Goal: Navigation & Orientation: Find specific page/section

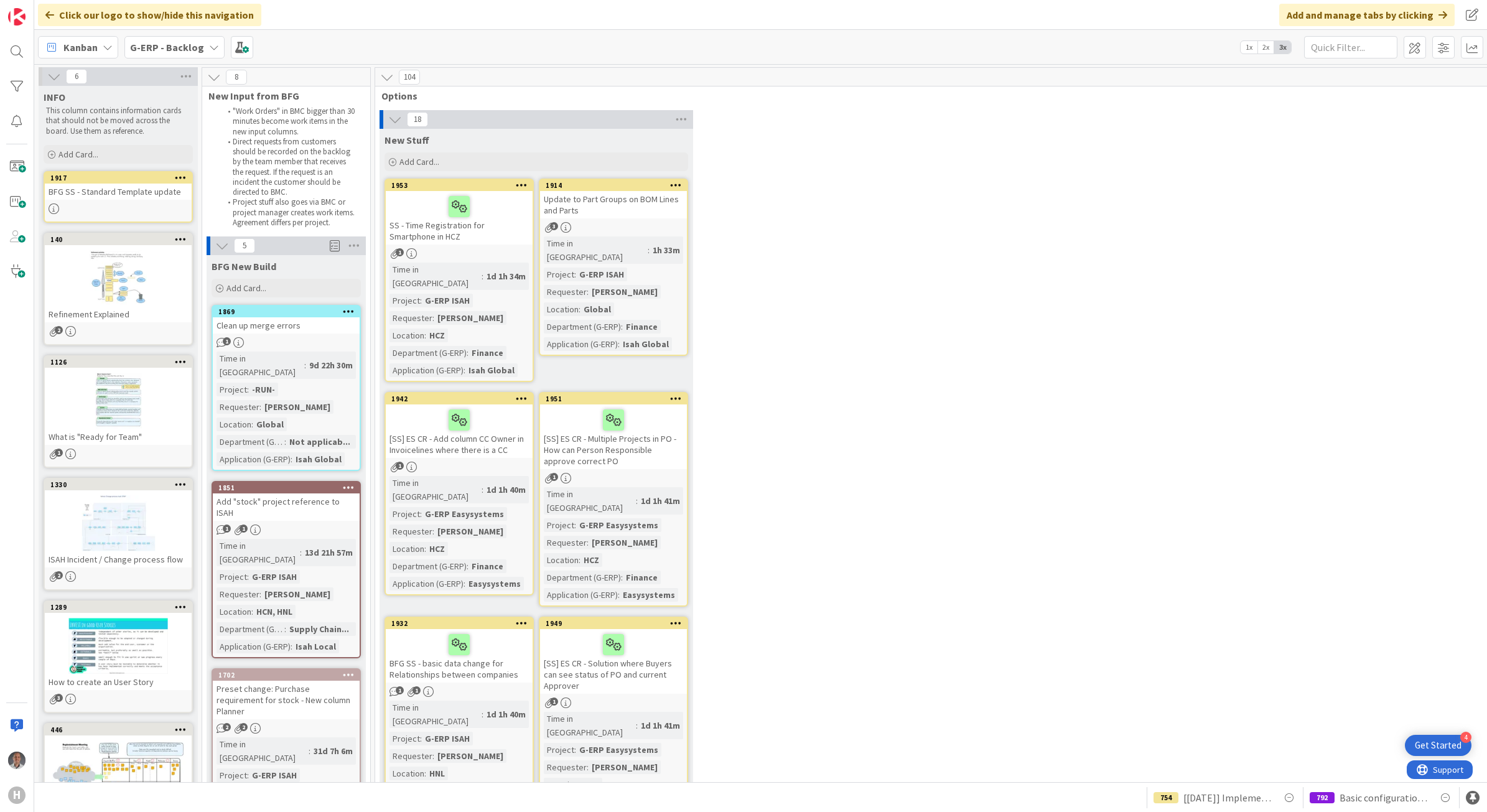
drag, startPoint x: 753, startPoint y: 769, endPoint x: 551, endPoint y: 798, distance: 204.1
click at [551, 798] on div "792 Basic configuration Isah test environment HSG 754 [[DATE]] Implement Accoun…" at bounding box center [761, 797] width 1453 height 30
click at [120, 517] on div at bounding box center [118, 523] width 147 height 56
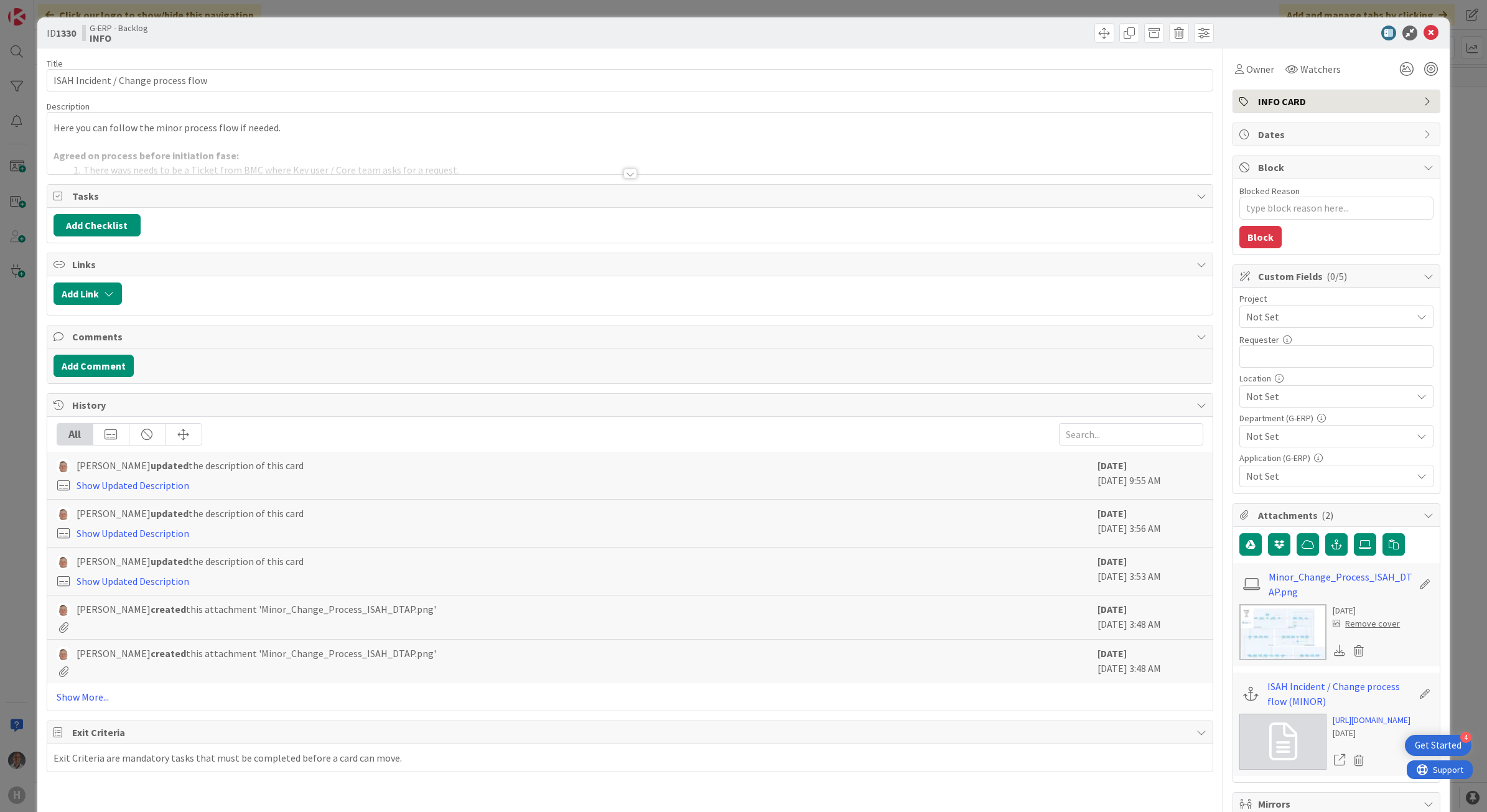
click at [627, 176] on div at bounding box center [630, 173] width 13 height 10
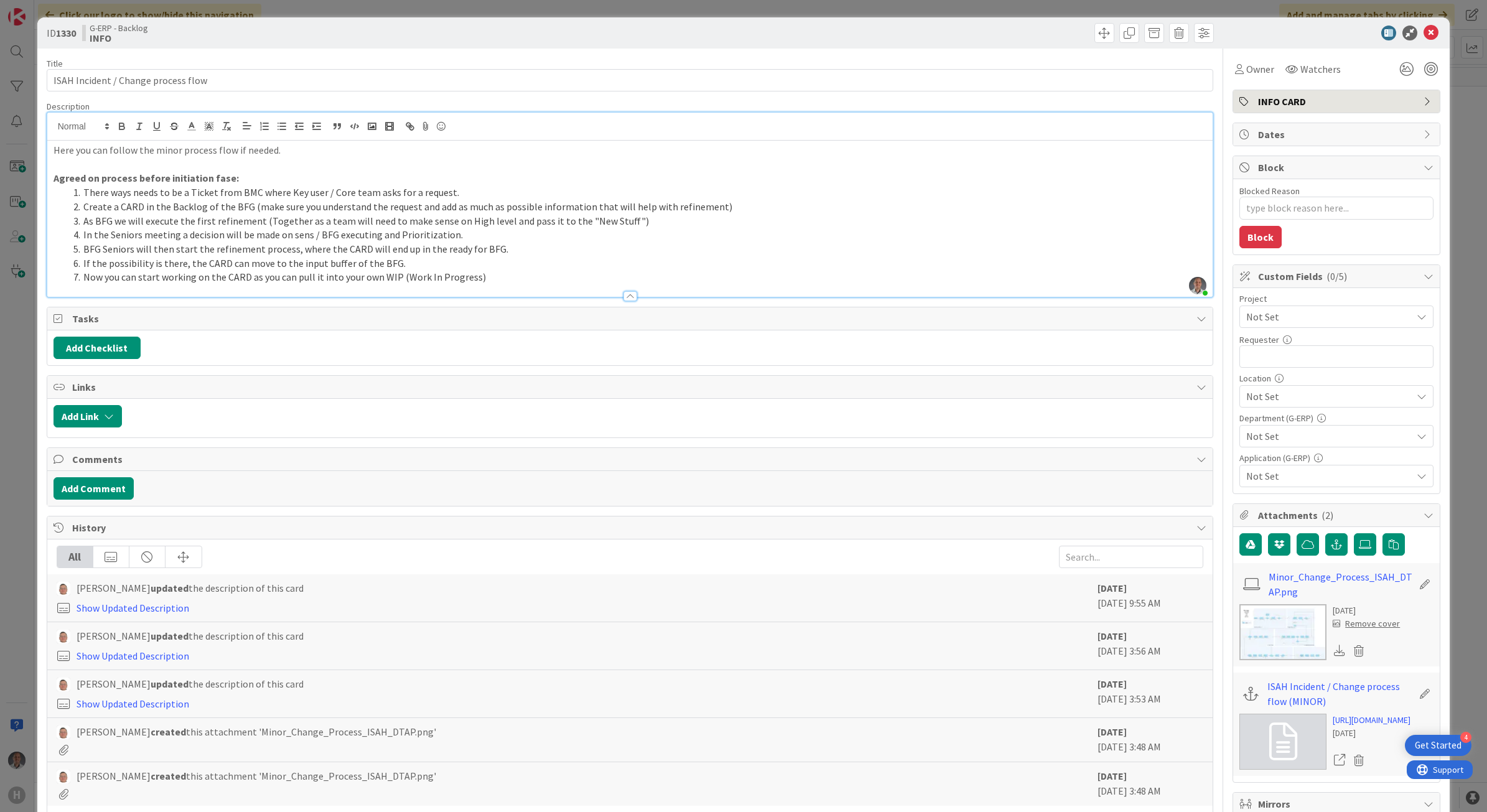
click at [1265, 620] on img at bounding box center [1283, 632] width 87 height 56
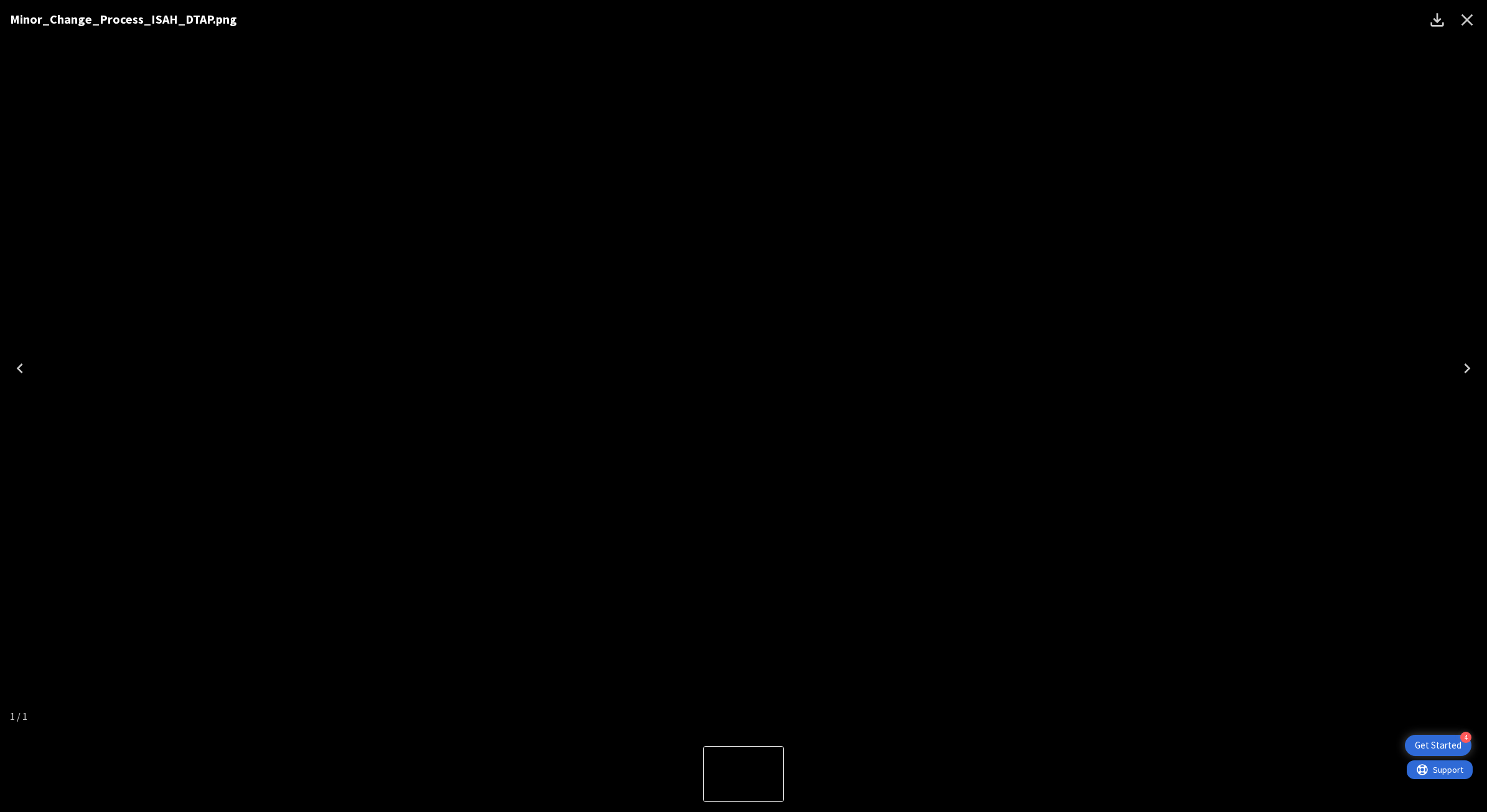
click at [1467, 20] on icon "Close" at bounding box center [1468, 20] width 12 height 12
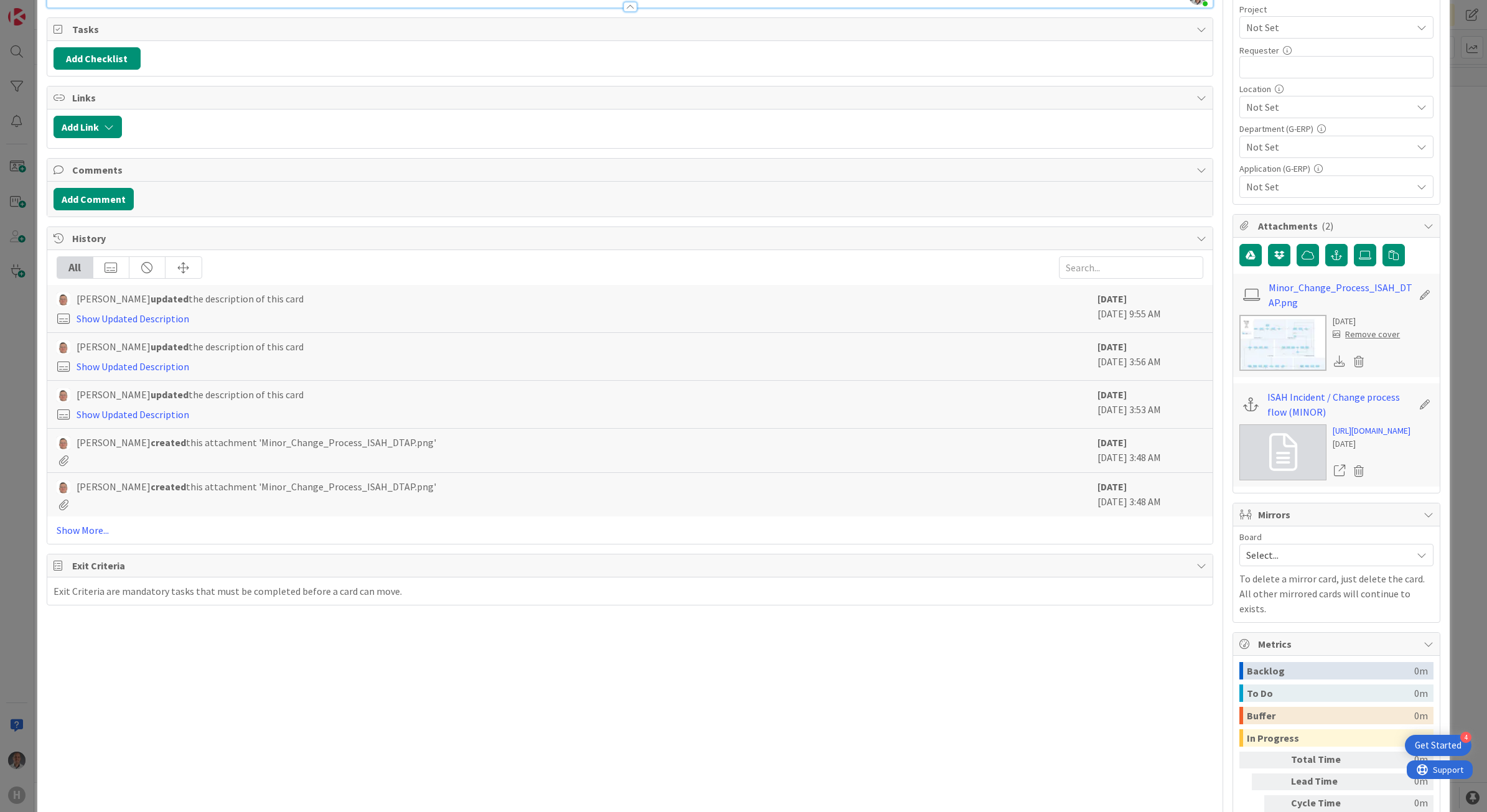
scroll to position [388, 0]
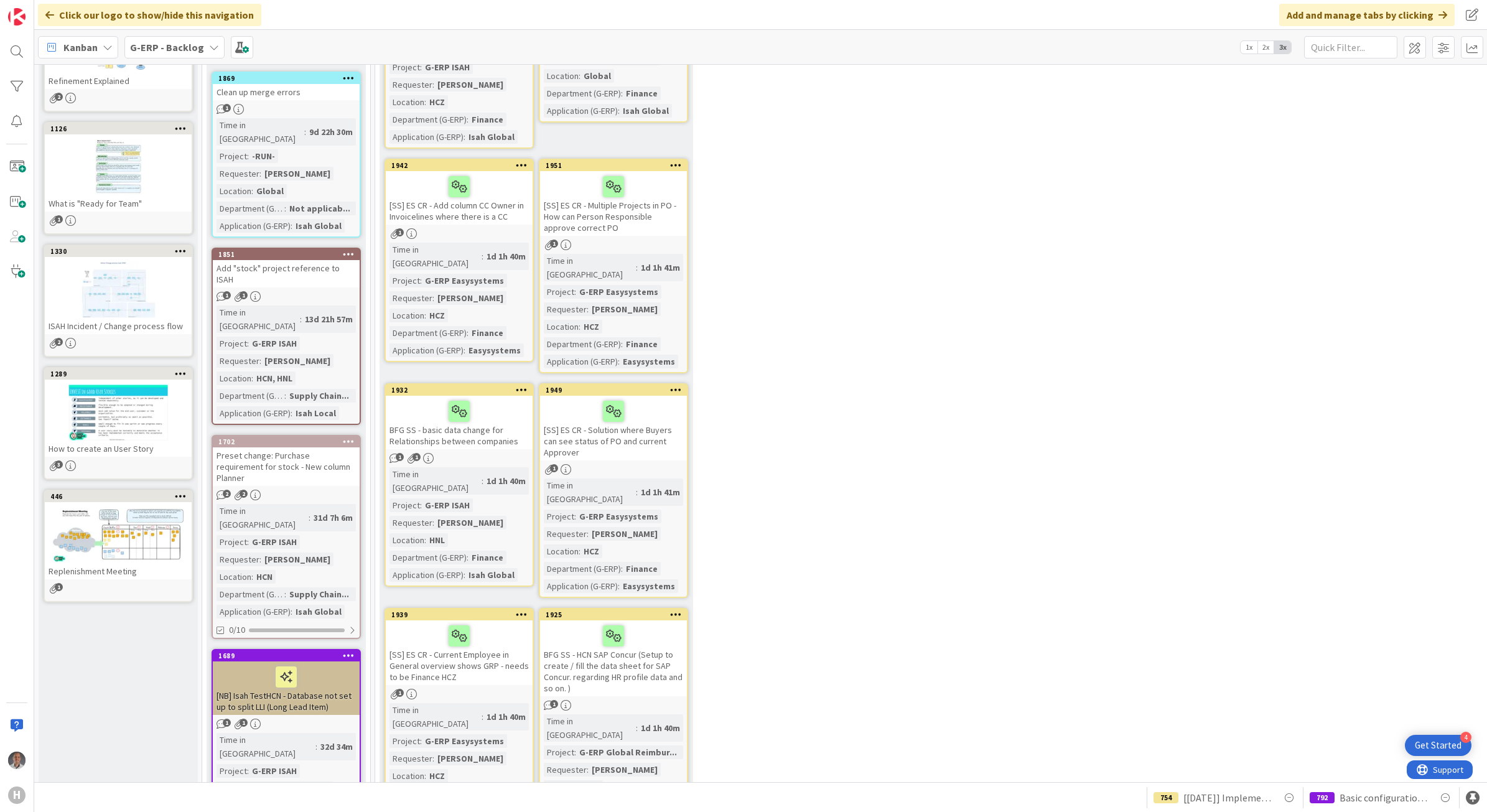
click at [167, 516] on div at bounding box center [118, 535] width 147 height 56
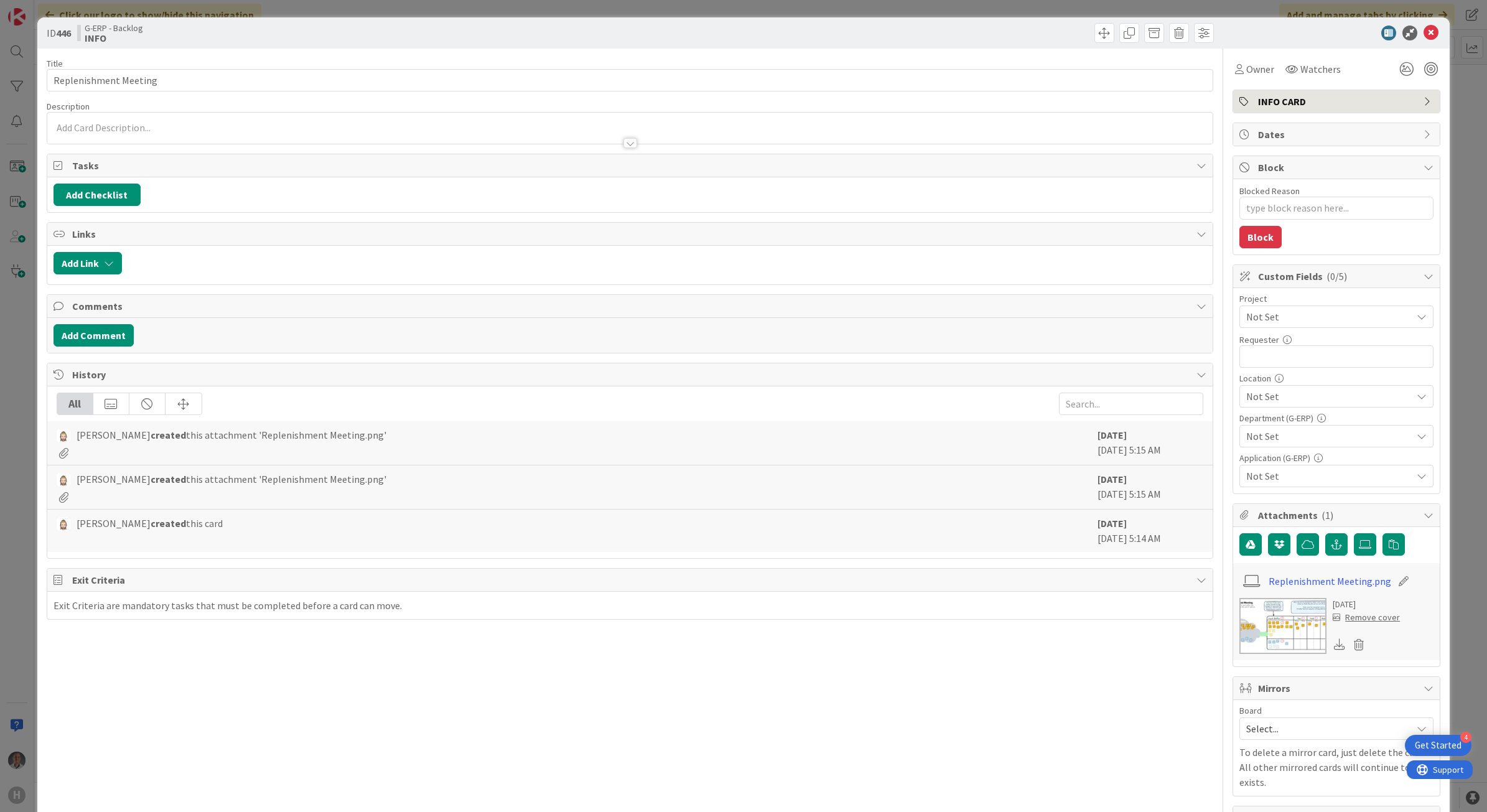
click at [623, 140] on div at bounding box center [630, 143] width 13 height 10
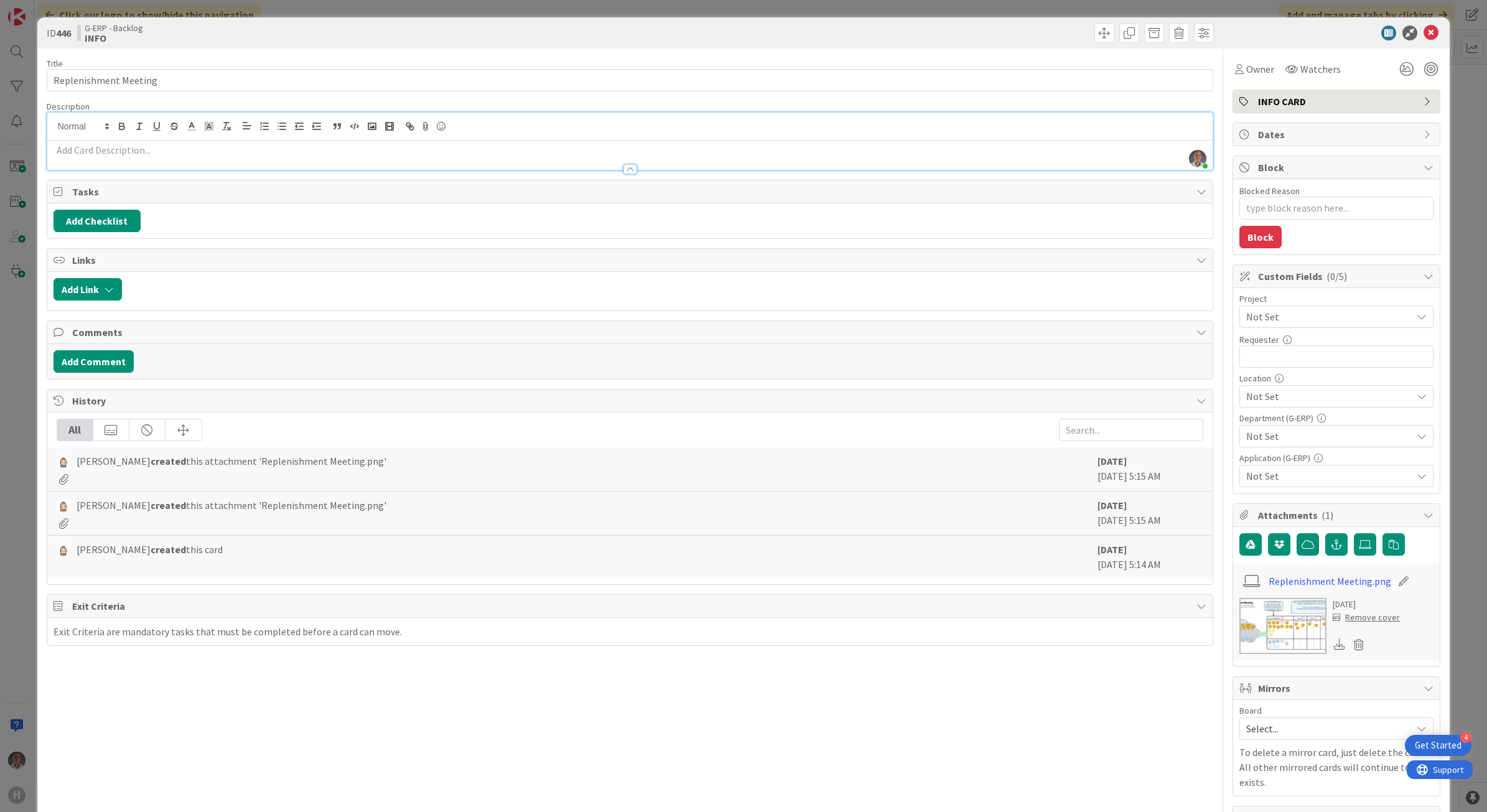
click at [1241, 619] on img at bounding box center [1283, 625] width 87 height 56
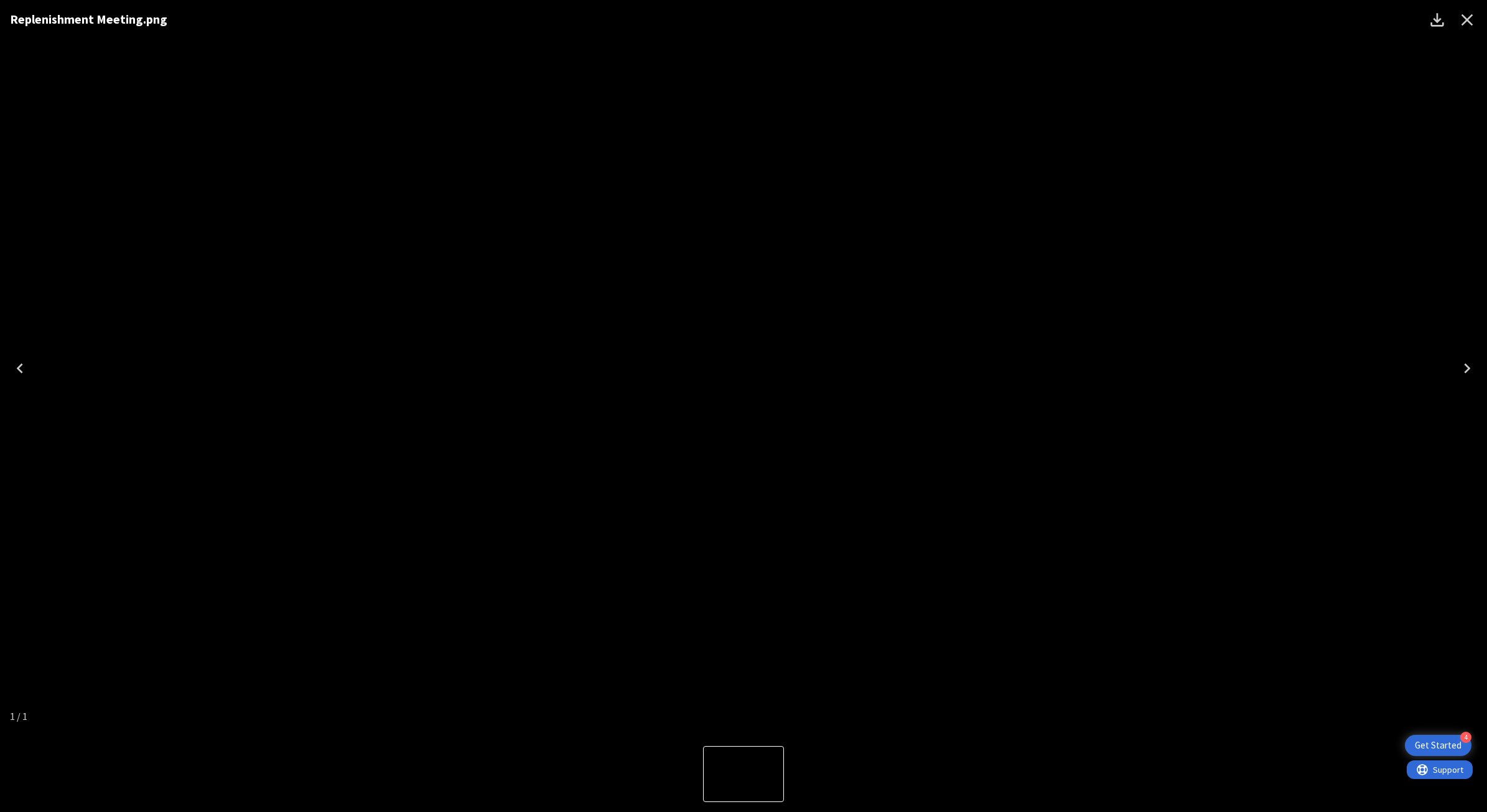
click at [1472, 17] on icon "Close" at bounding box center [1467, 19] width 20 height 20
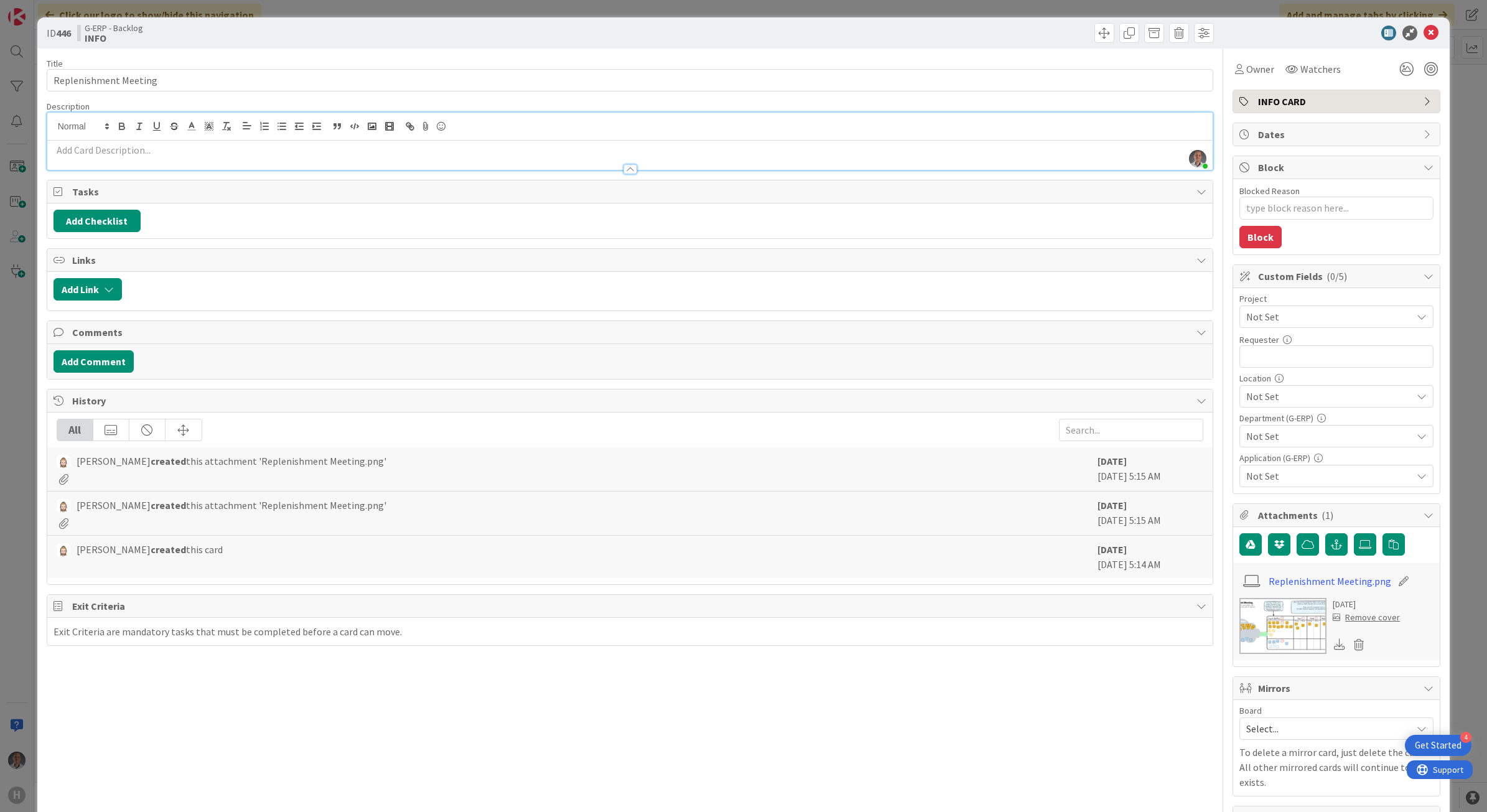
type textarea "x"
click at [1423, 31] on icon at bounding box center [1431, 33] width 15 height 15
